Goal: Understand process/instructions: Learn about a topic

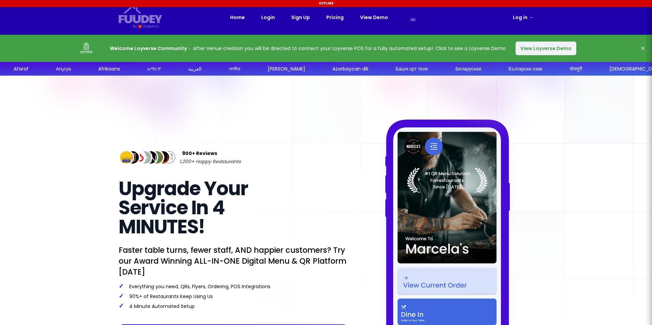
select select "es"
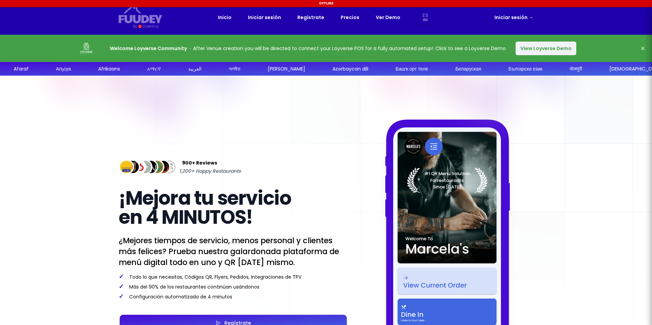
select select "es"
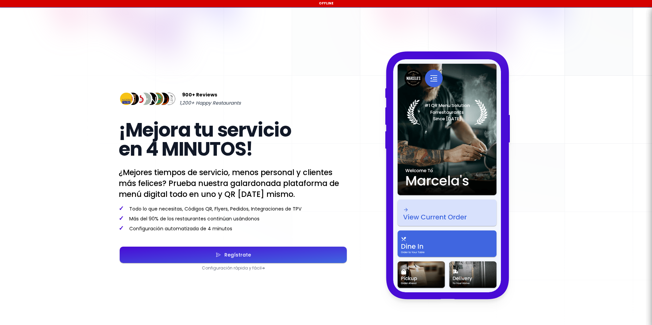
select select "es"
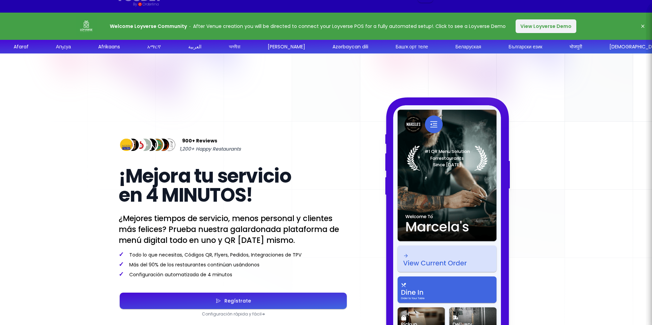
scroll to position [34, 0]
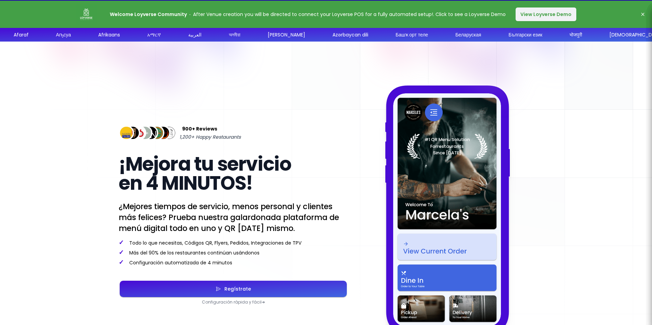
click at [551, 16] on button "View Loyverse Demo" at bounding box center [546, 15] width 61 height 14
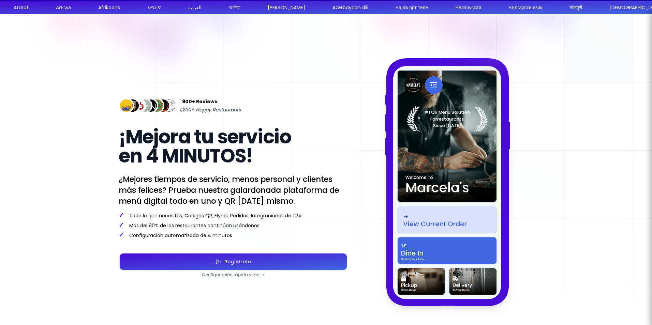
select select "es"
